Goal: Information Seeking & Learning: Learn about a topic

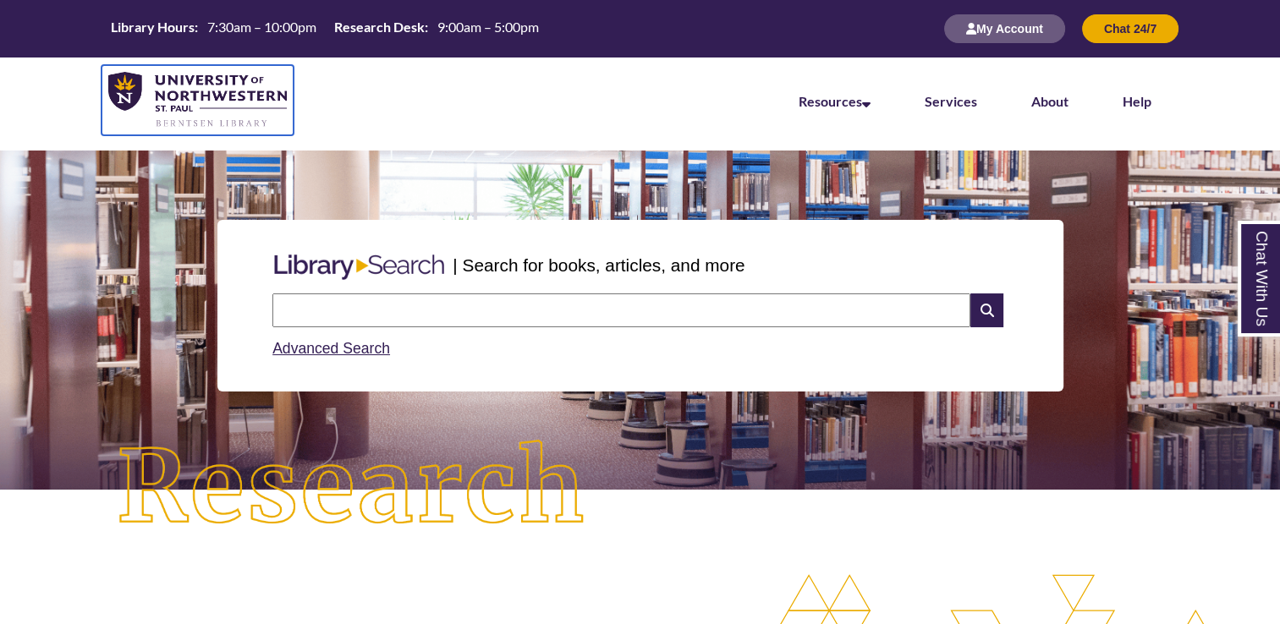
click at [239, 114] on img at bounding box center [197, 100] width 178 height 57
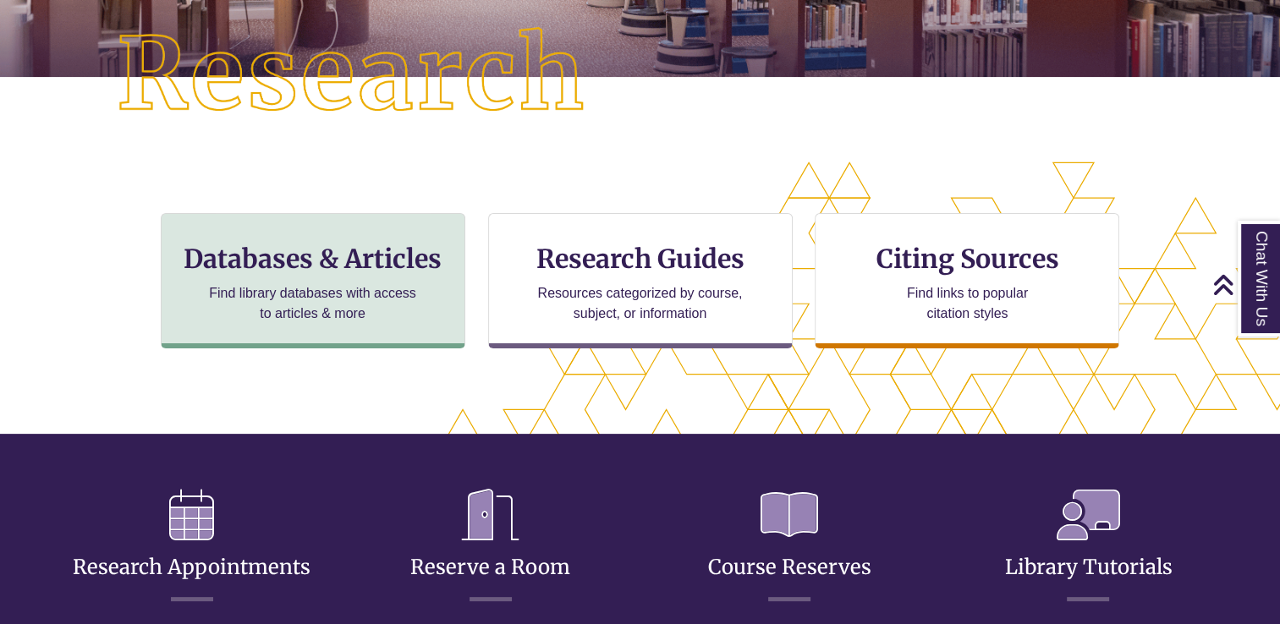
scroll to position [406, 1135]
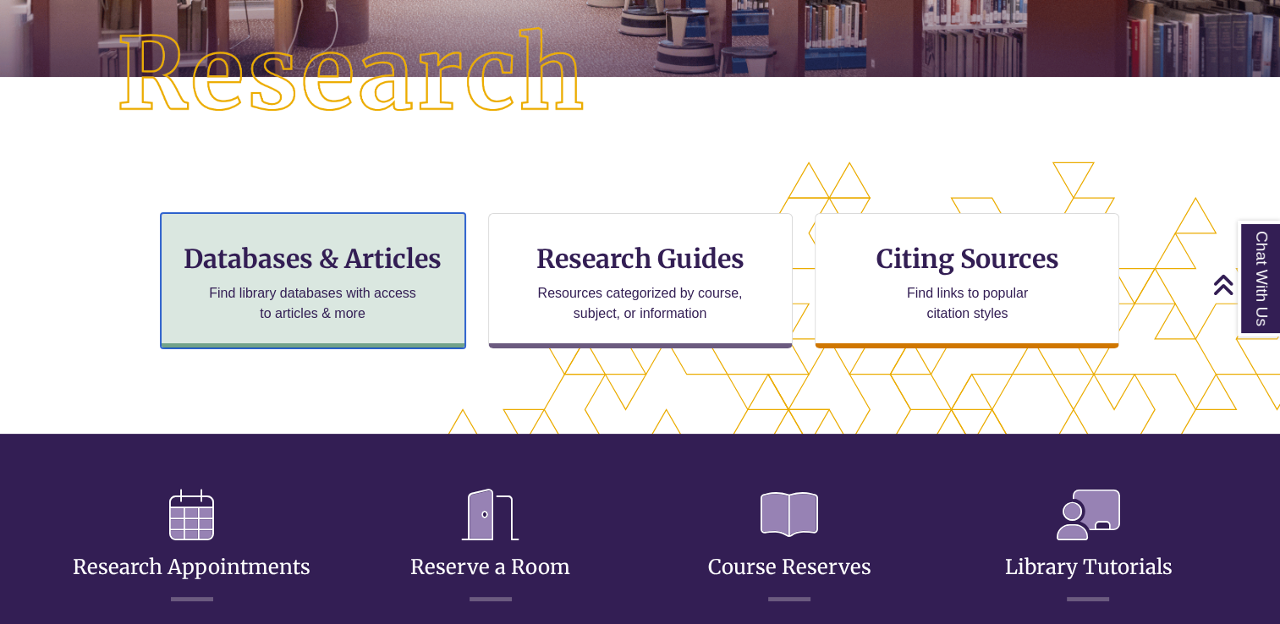
click at [353, 310] on p "Find library databases with access to articles & more" at bounding box center [312, 303] width 221 height 41
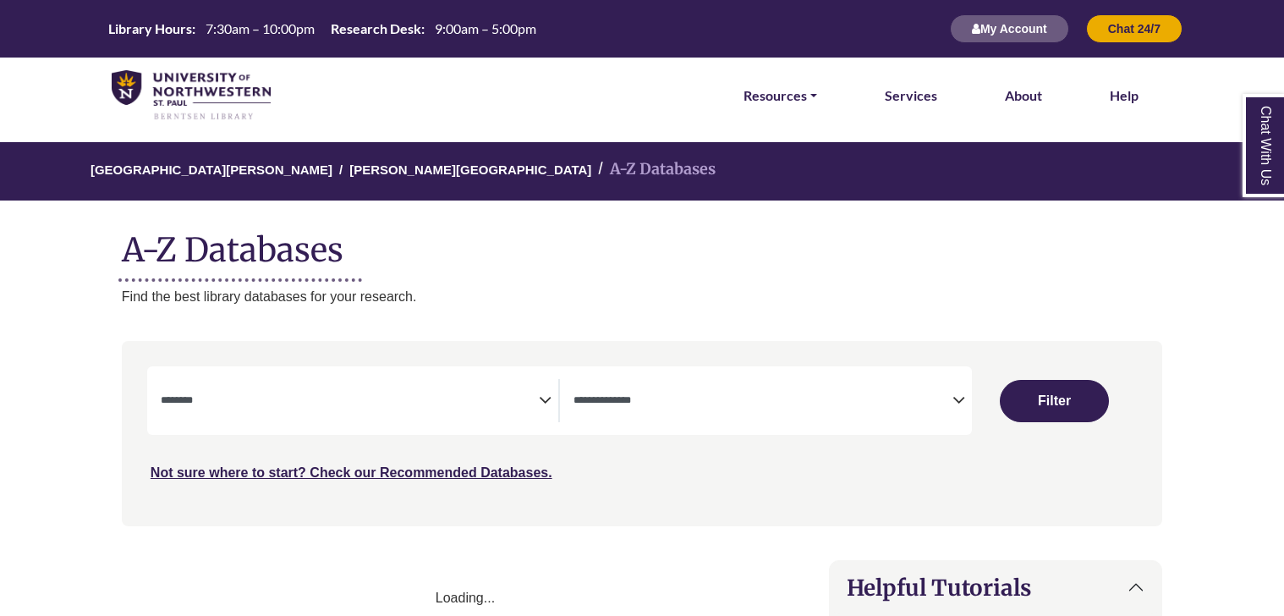
select select "Database Subject Filter"
select select "Database Types Filter"
select select "Database Subject Filter"
select select "Database Types Filter"
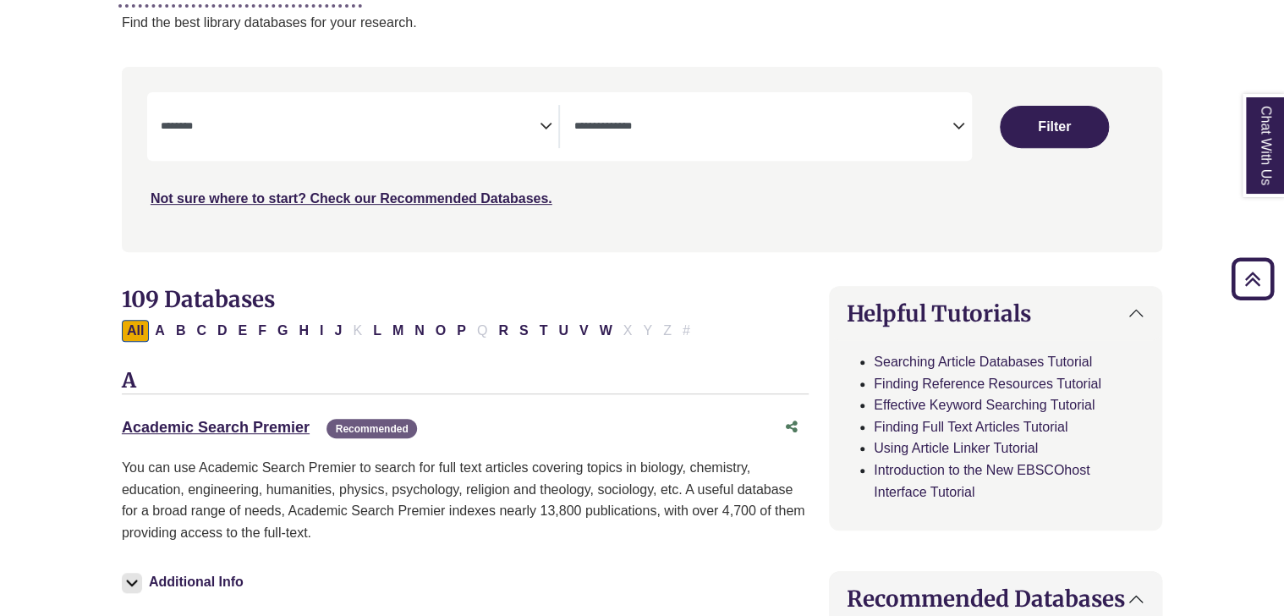
scroll to position [274, 0]
click at [421, 97] on div "**********" at bounding box center [559, 126] width 825 height 69
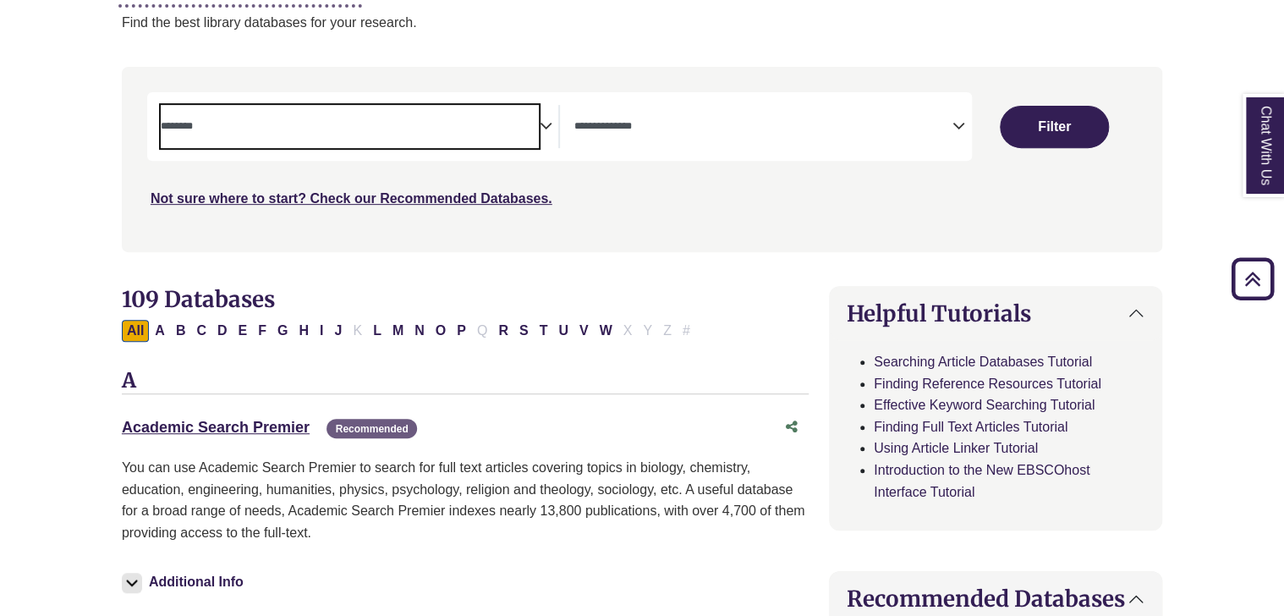
click at [538, 135] on span "Search filters" at bounding box center [350, 126] width 379 height 43
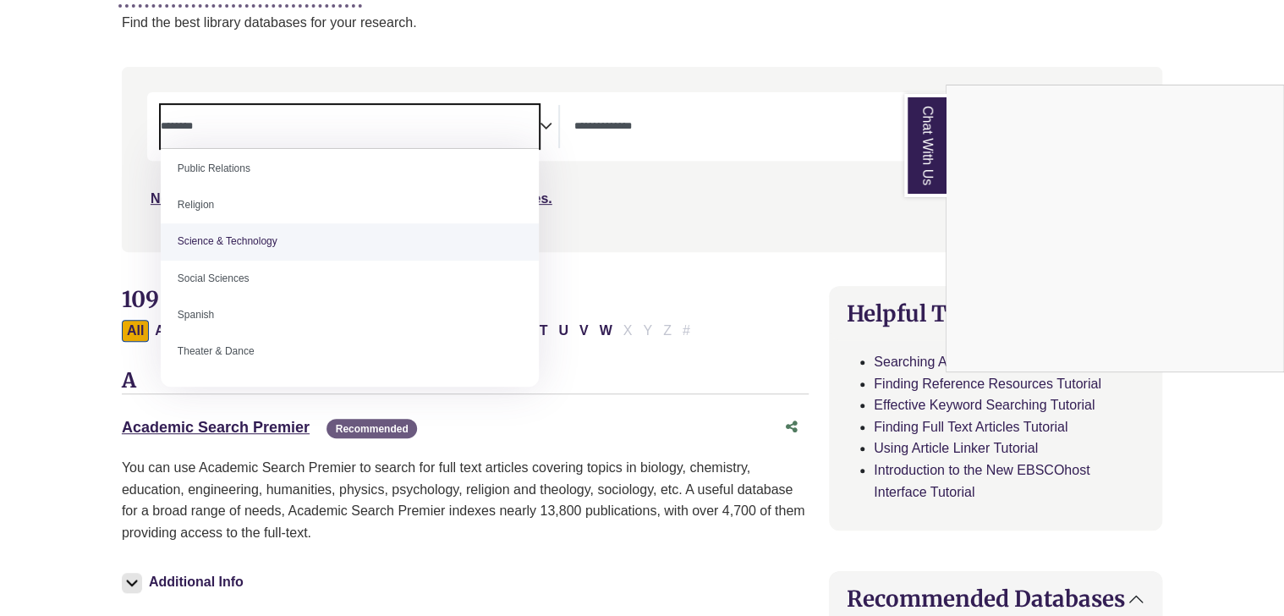
scroll to position [1401, 0]
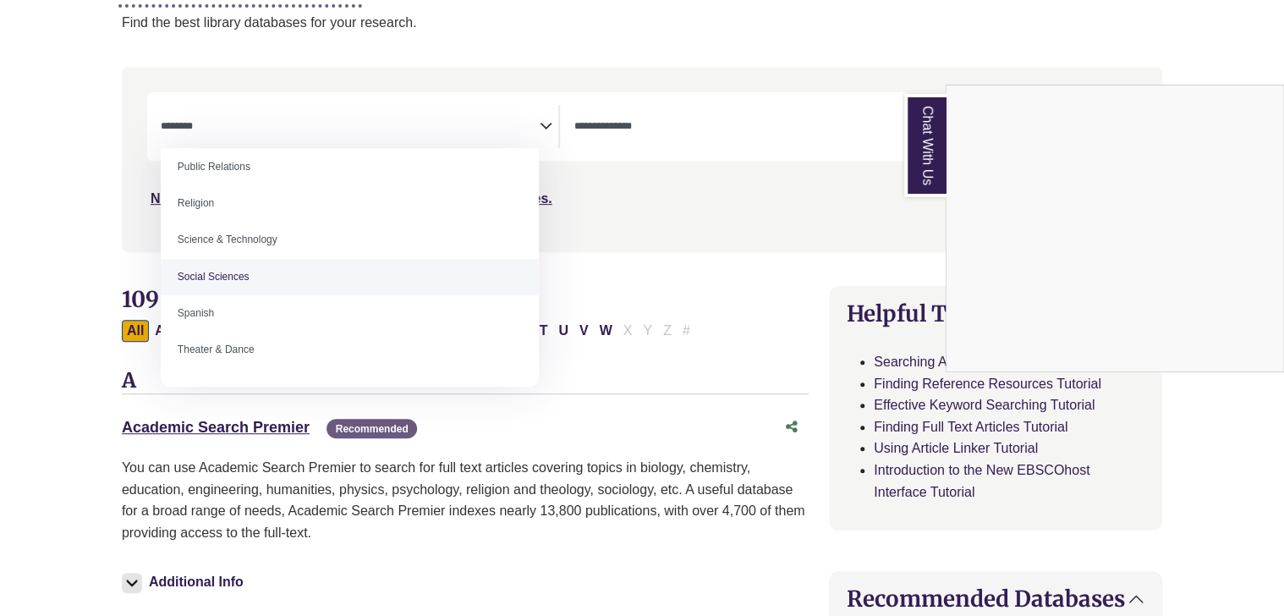
select select "******"
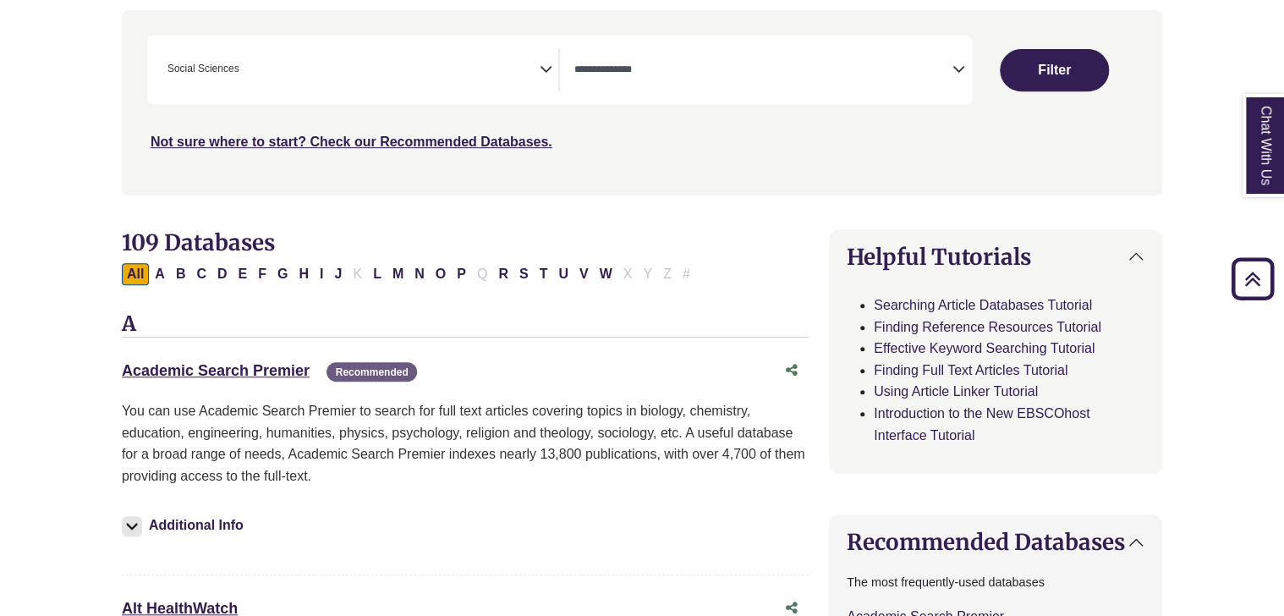
scroll to position [314, 0]
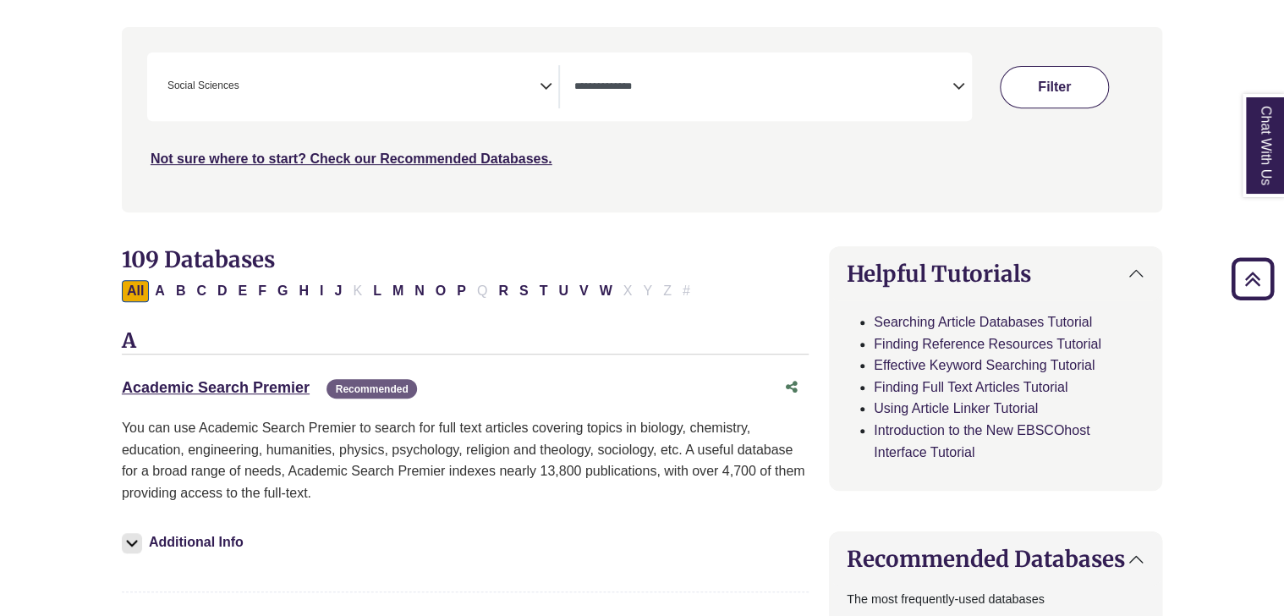
click at [1041, 89] on button "Filter" at bounding box center [1054, 87] width 108 height 42
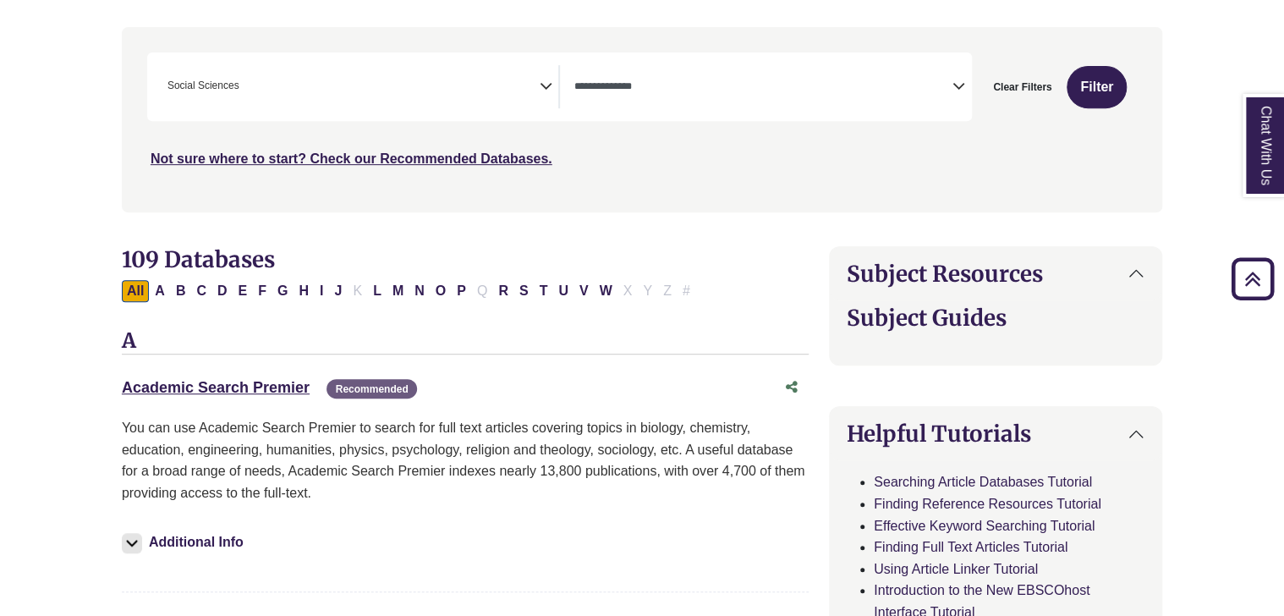
select select "Database Types Filter"
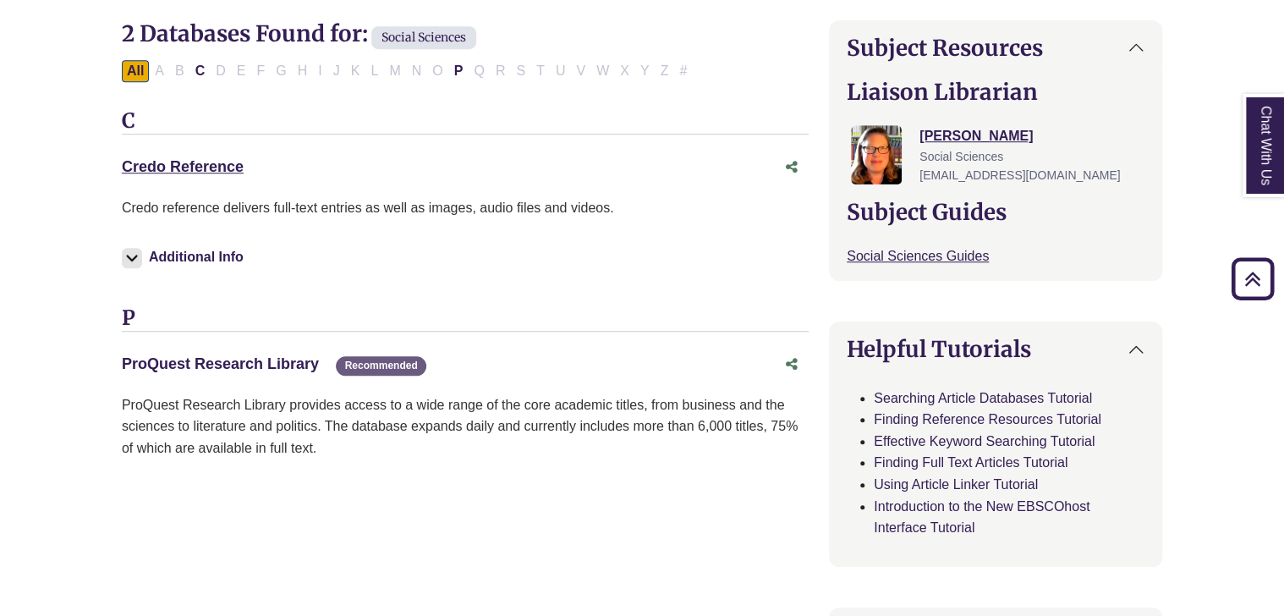
scroll to position [538, 0]
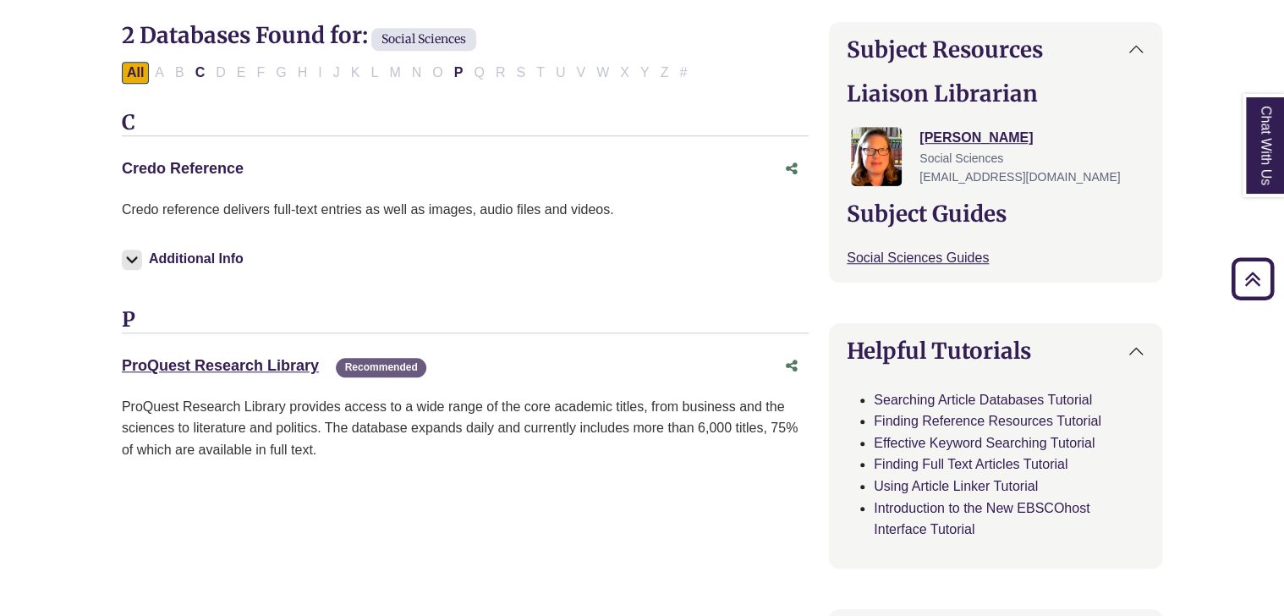
click at [229, 167] on link "Credo Reference This link opens in a new window" at bounding box center [183, 168] width 122 height 17
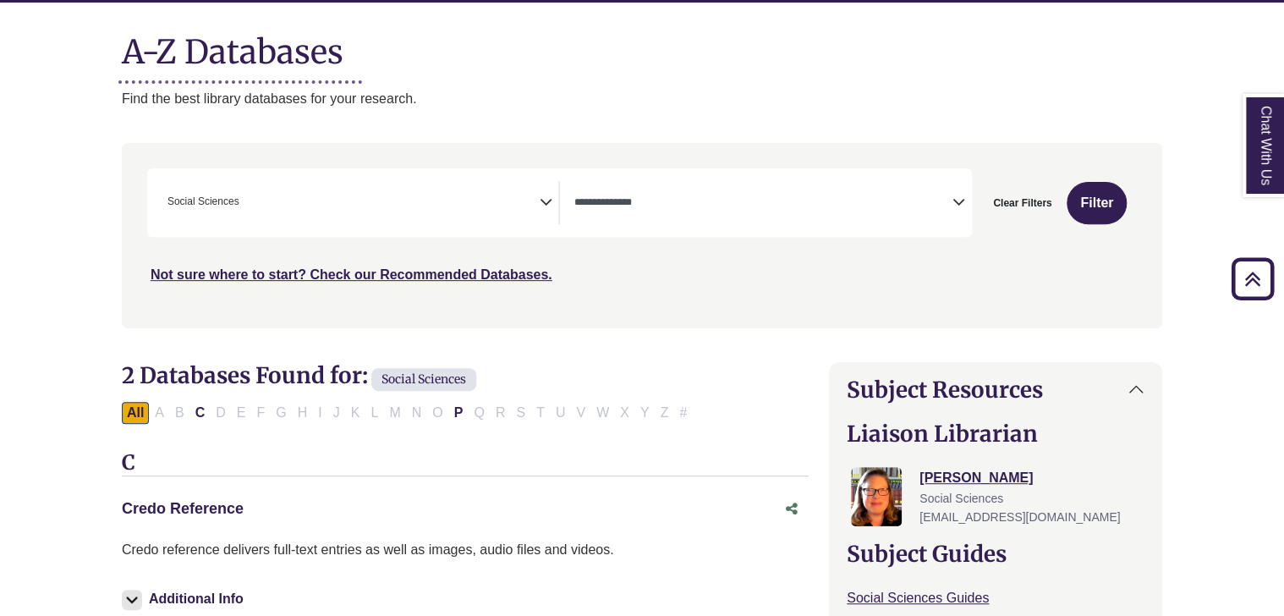
scroll to position [166, 0]
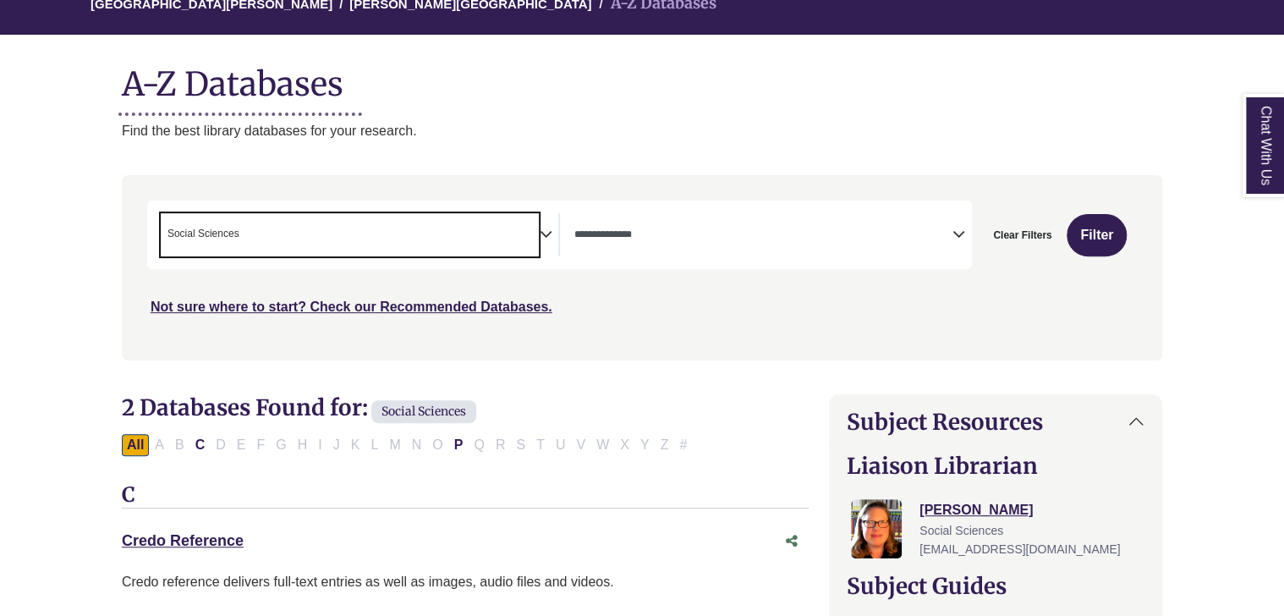
click at [533, 238] on span "× Social Sciences" at bounding box center [350, 234] width 379 height 43
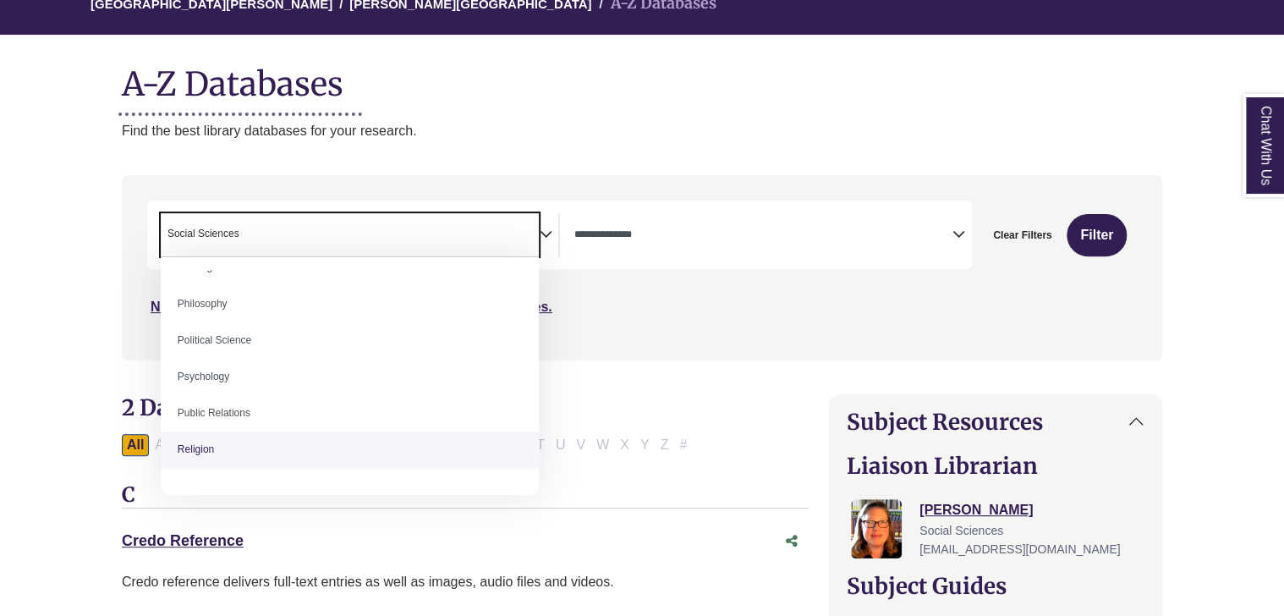
scroll to position [1295, 0]
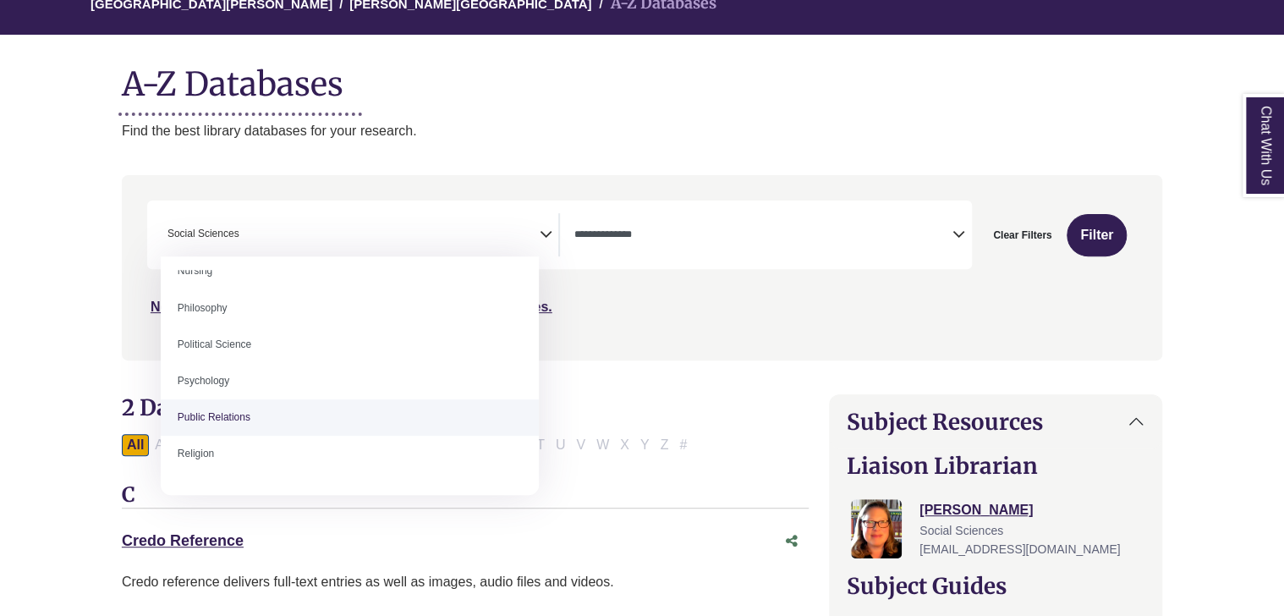
select select "******"
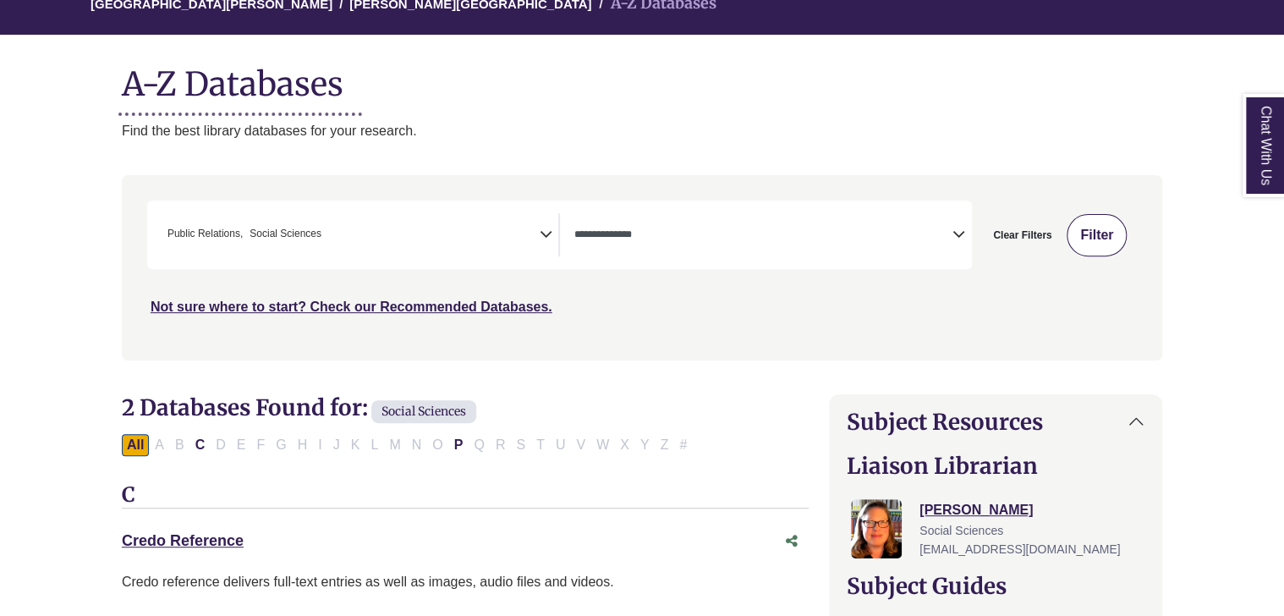
click at [1083, 231] on button "Filter" at bounding box center [1097, 235] width 60 height 42
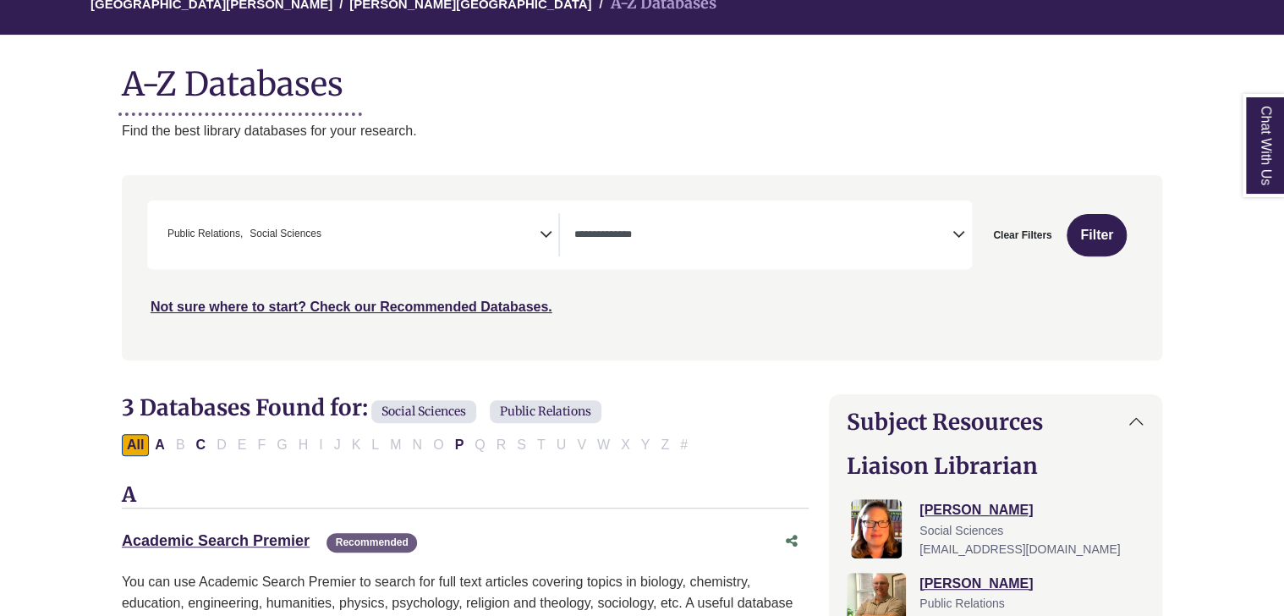
click at [549, 239] on icon "Search filters" at bounding box center [545, 231] width 13 height 25
click at [1089, 233] on button "Filter" at bounding box center [1097, 235] width 60 height 42
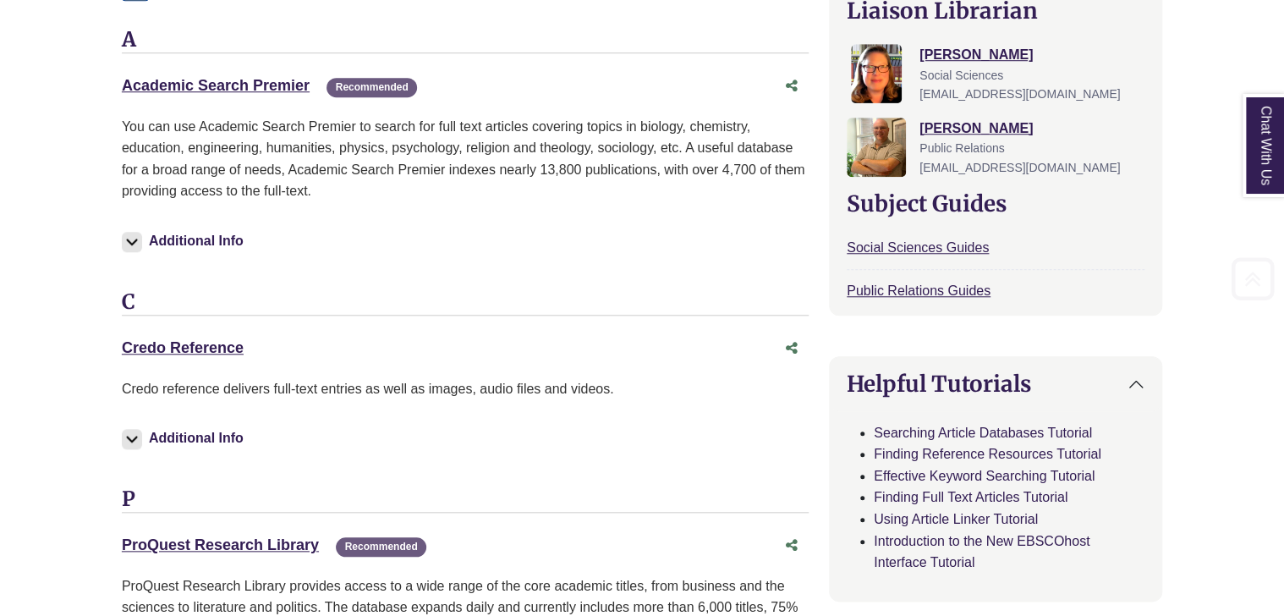
select select "Database Types Filter"
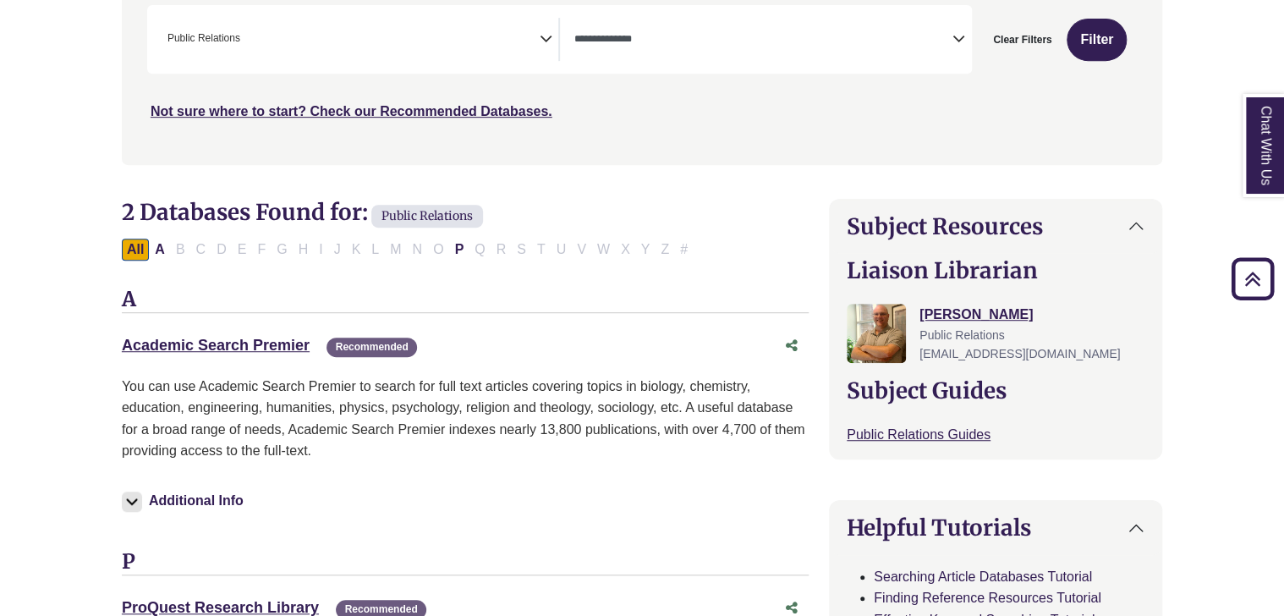
scroll to position [301, 0]
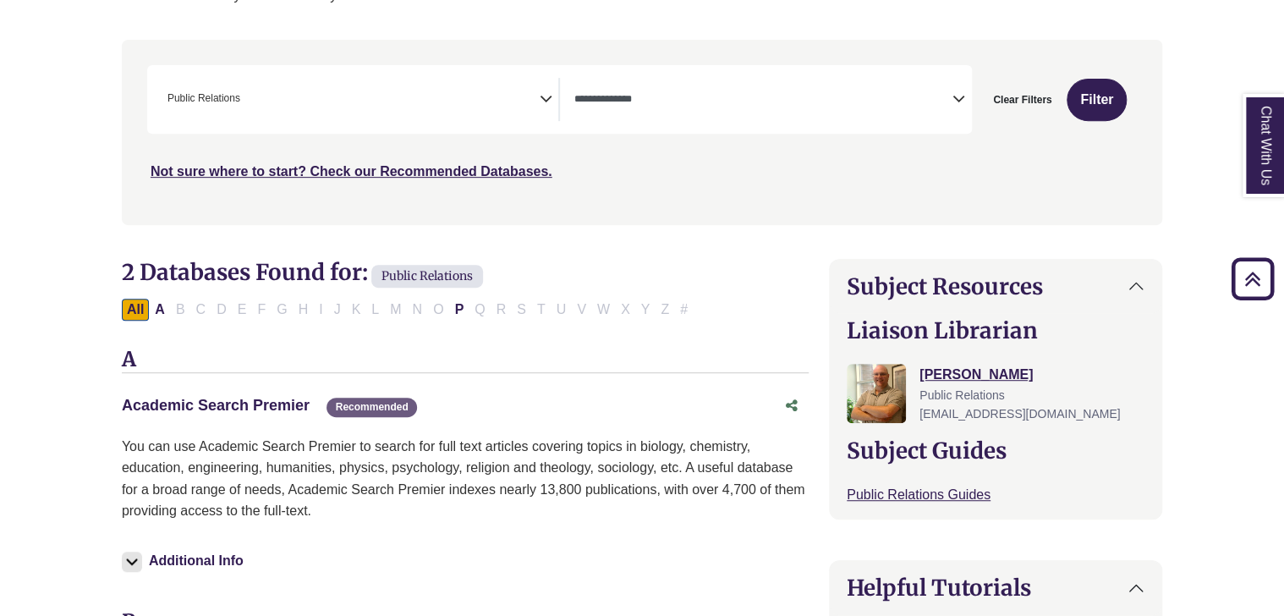
click at [255, 401] on link "Academic Search Premier This link opens in a new window" at bounding box center [216, 405] width 188 height 17
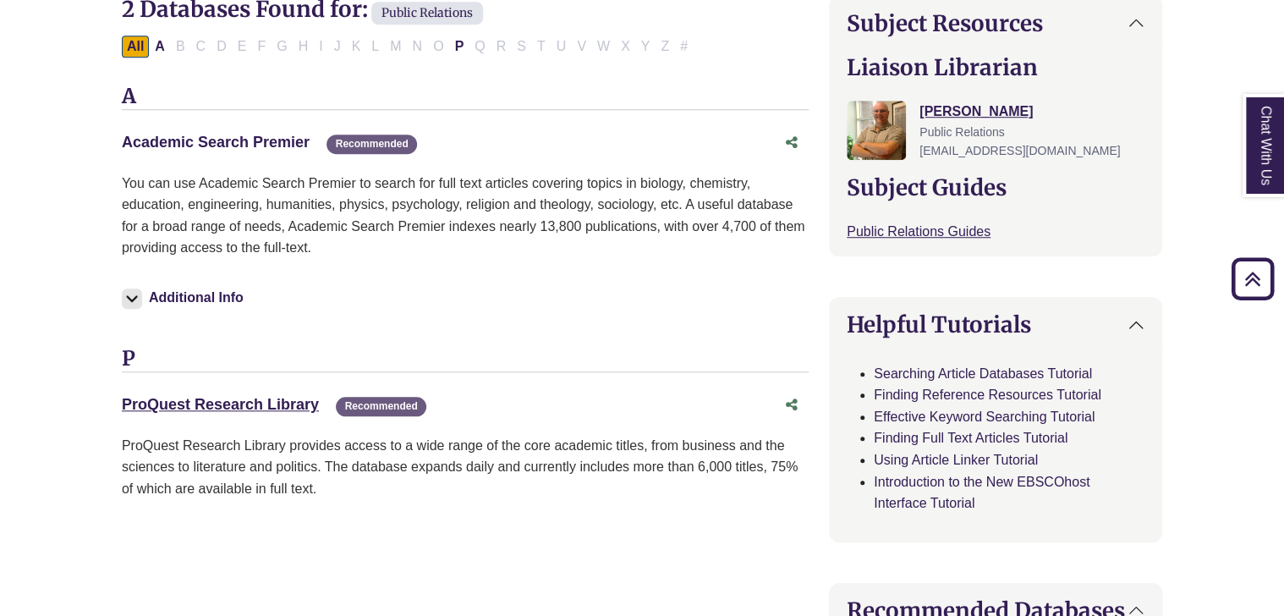
scroll to position [565, 0]
click at [206, 403] on link "ProQuest Research Library This link opens in a new window" at bounding box center [220, 403] width 197 height 17
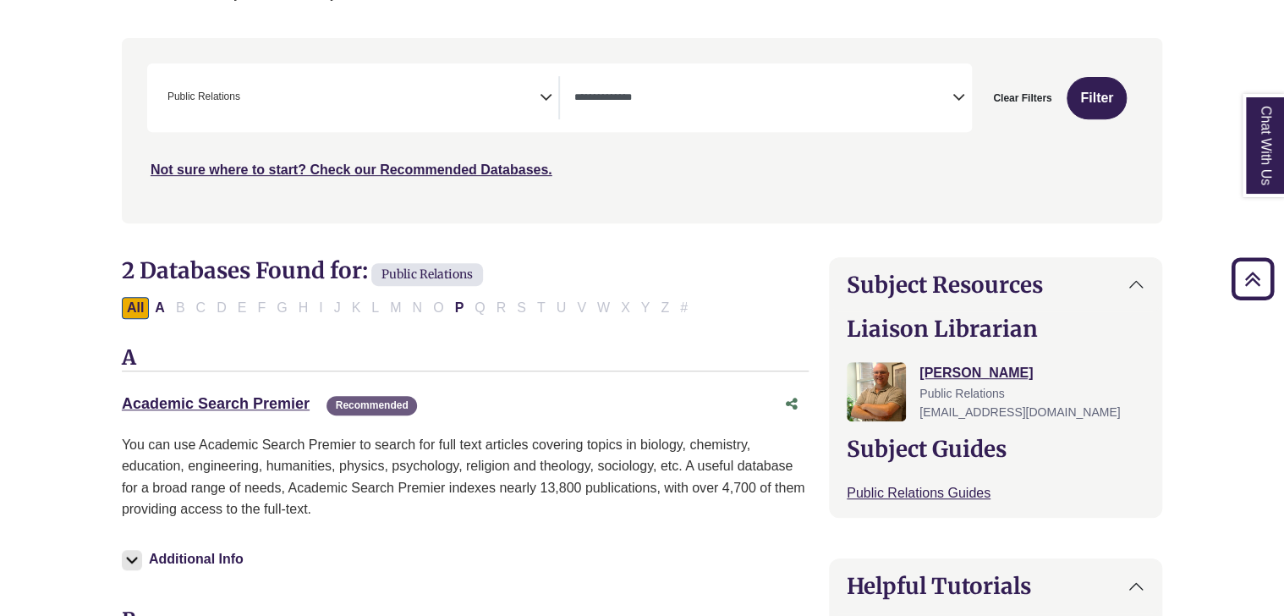
scroll to position [301, 0]
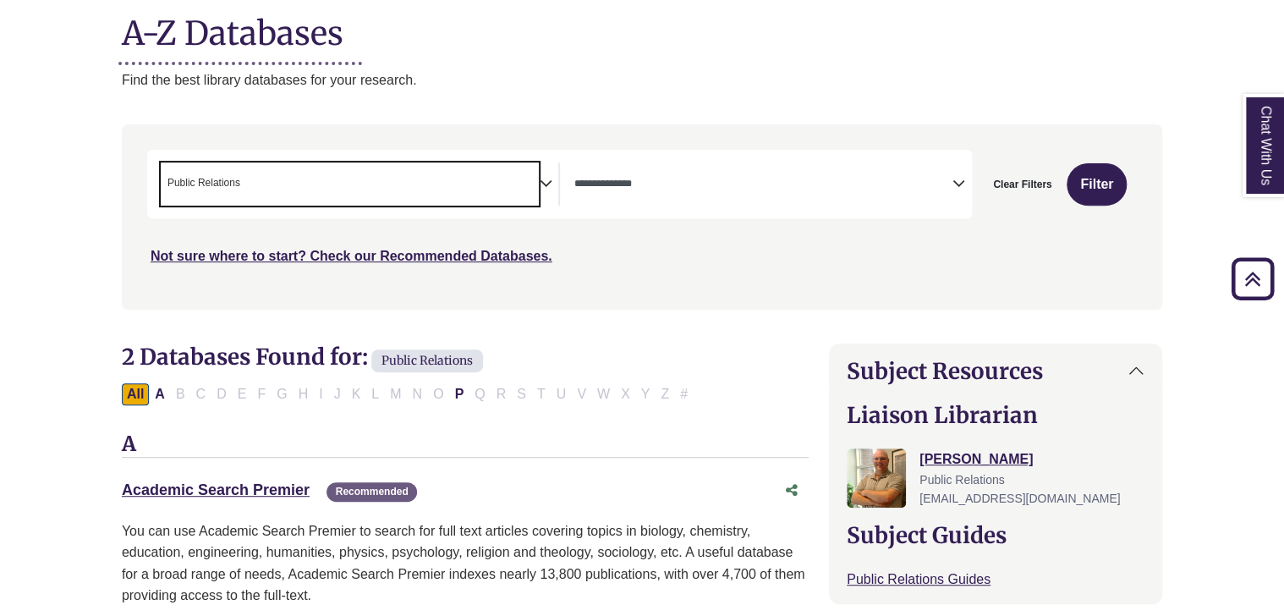
click at [538, 191] on span "× Public Relations" at bounding box center [350, 183] width 379 height 43
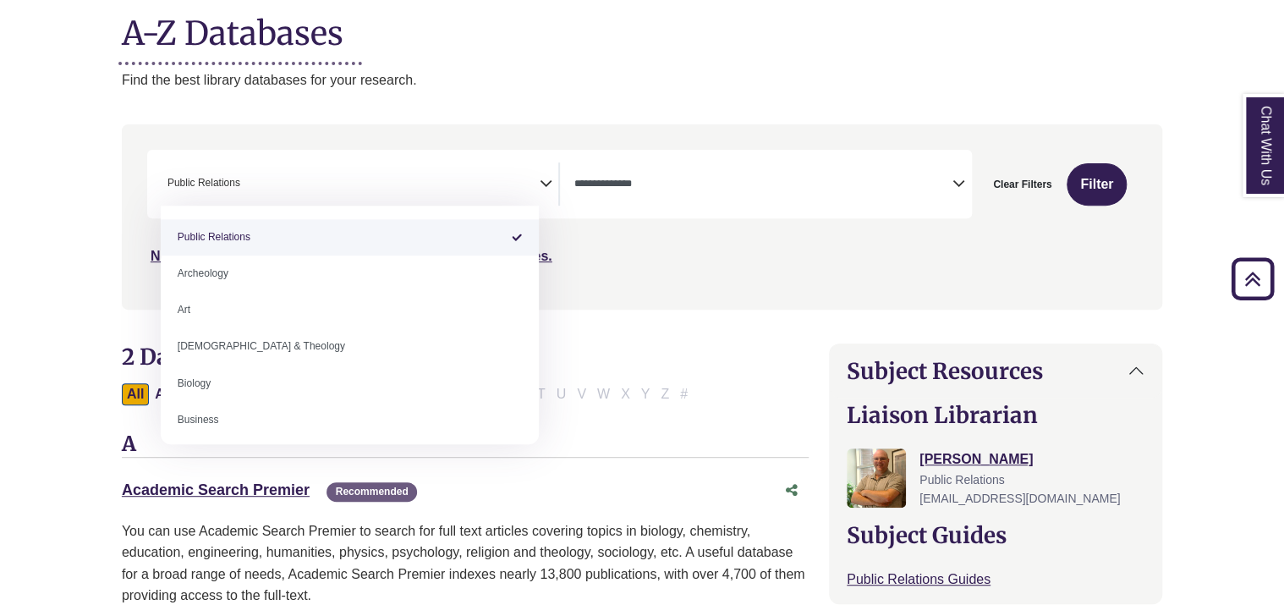
select select "Database Subject Filter"
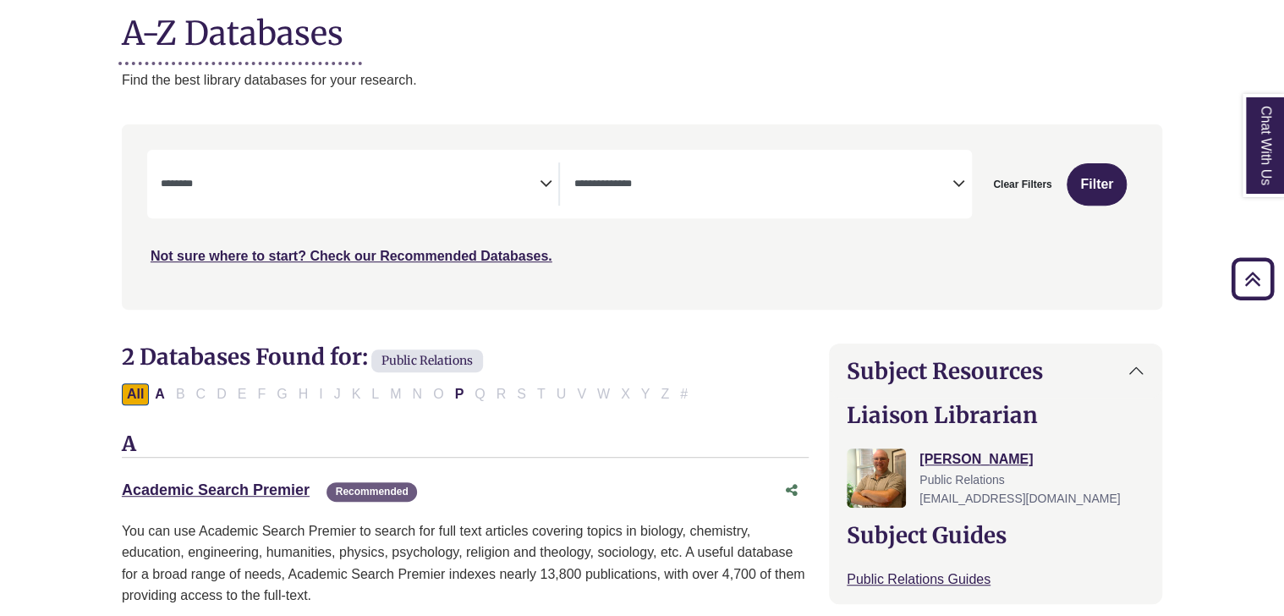
click at [541, 179] on icon "Search filters" at bounding box center [545, 180] width 13 height 25
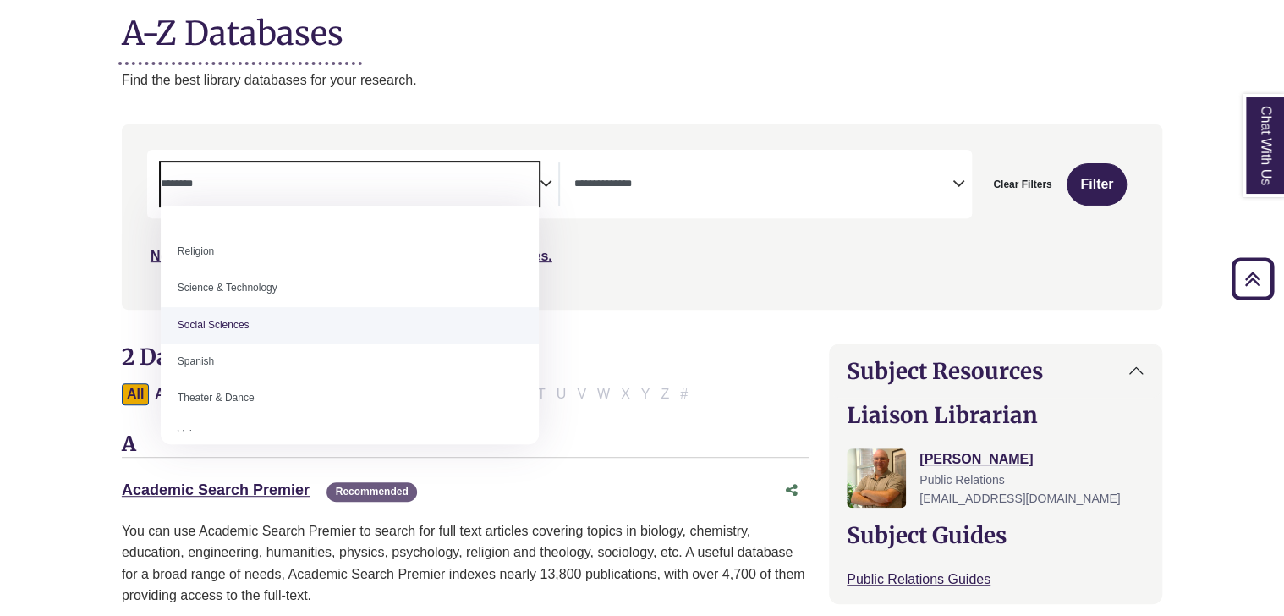
scroll to position [1506, 0]
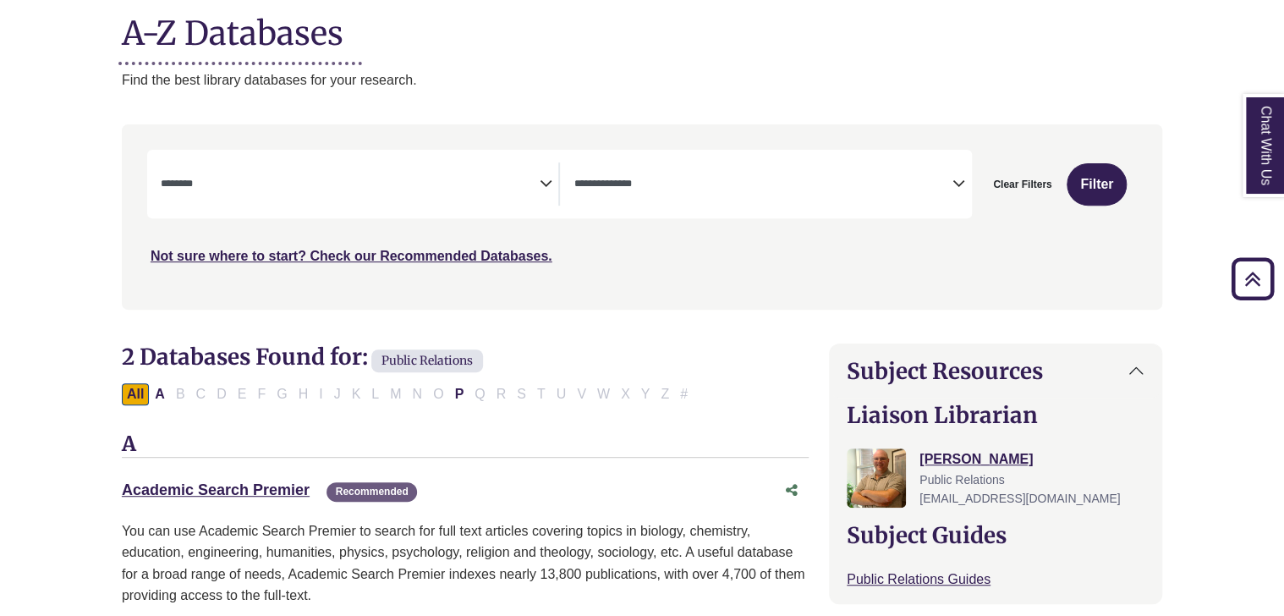
click at [700, 33] on h1 "A-Z Databases" at bounding box center [642, 27] width 1040 height 52
